Goal: Transaction & Acquisition: Obtain resource

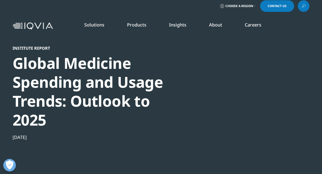
scroll to position [3, 0]
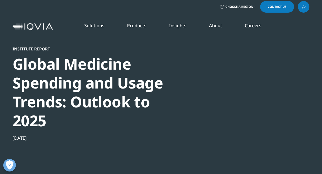
click at [301, 5] on link at bounding box center [304, 7] width 12 height 12
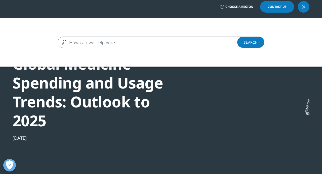
click at [103, 45] on input "Search" at bounding box center [154, 42] width 192 height 11
paste input "Global medicine market size and growth 2015-2029 including estimated COVID vacc…"
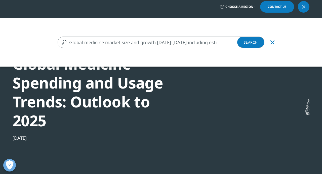
scroll to position [0, 92]
type input "Global medicine market size and growth 2015-2029 including estimated COVID vacc…"
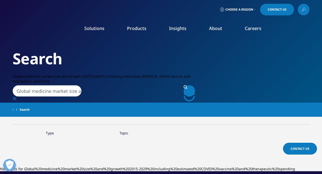
click at [52, 85] on input "Global medicine market size and growth 2015-2029 including estimated COVID vacc…" at bounding box center [47, 90] width 69 height 11
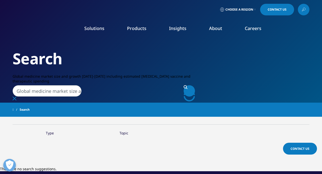
paste input "IQVIA Market Prognosis"
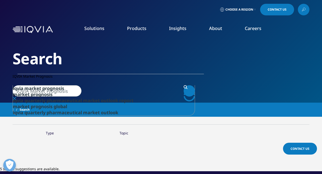
type input "IQVIA Market Prognosis"
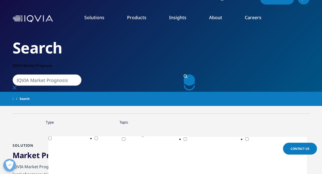
scroll to position [65, 0]
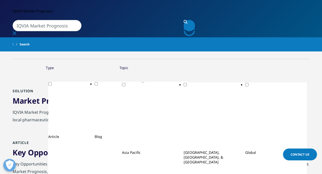
click at [52, 101] on span "Prognosis" at bounding box center [60, 100] width 36 height 10
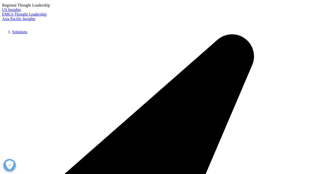
scroll to position [1037, 0]
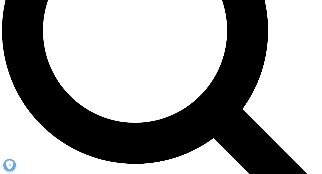
scroll to position [430, 0]
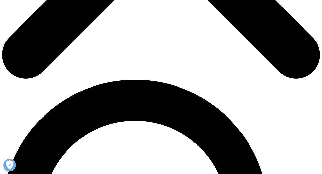
scroll to position [248, 0]
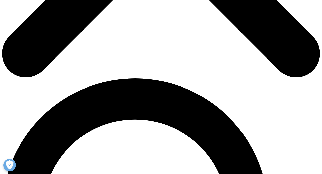
type input "César"
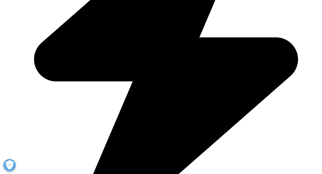
type input "Caramelo"
type input "caramelo.designer@gmail.com"
type input "getSmart Marketing"
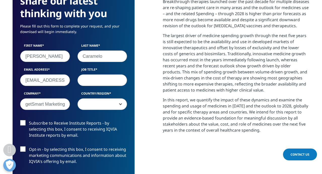
select select "[GEOGRAPHIC_DATA]"
click at [85, 77] on input "Job Title" at bounding box center [103, 80] width 50 height 12
type input "A"
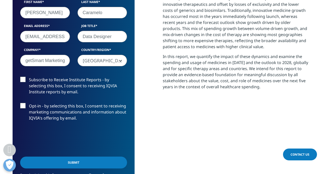
scroll to position [293, 0]
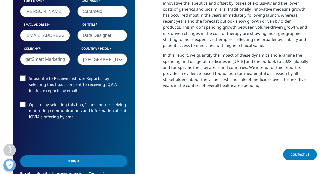
type input "Data Designer"
drag, startPoint x: 44, startPoint y: 59, endPoint x: 111, endPoint y: 65, distance: 66.8
click at [111, 65] on div "First Name César Last Name Caramelo Email Address caramelo.designer@gmail.com J…" at bounding box center [73, 34] width 115 height 72
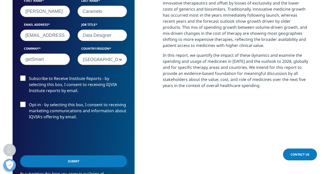
type input "getSmart"
click at [73, 159] on input "Submit" at bounding box center [73, 161] width 107 height 12
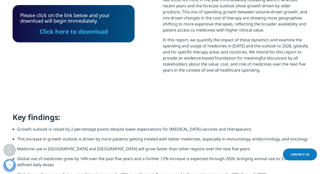
scroll to position [175, 297]
drag, startPoint x: 88, startPoint y: 31, endPoint x: 0, endPoint y: 35, distance: 88.2
click at [88, 31] on link "Click here to download" at bounding box center [74, 31] width 69 height 8
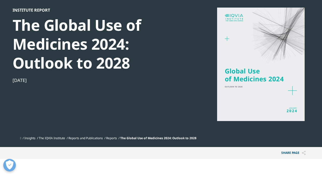
scroll to position [0, 0]
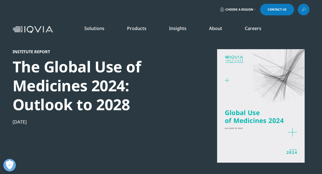
click at [159, 117] on link "READ MORE" at bounding box center [171, 118] width 46 height 4
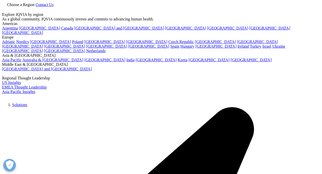
scroll to position [206, 0]
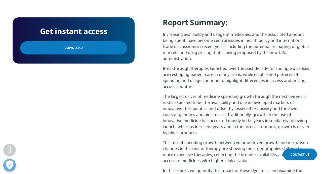
click at [92, 50] on link "Download" at bounding box center [73, 47] width 107 height 13
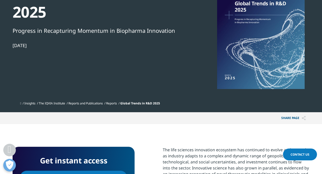
scroll to position [158, 0]
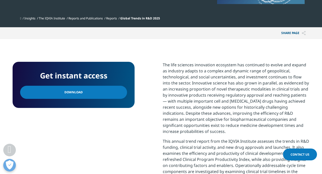
drag, startPoint x: 70, startPoint y: 94, endPoint x: 45, endPoint y: 78, distance: 29.2
click at [70, 94] on span "Download" at bounding box center [73, 92] width 18 height 6
